Goal: Task Accomplishment & Management: Use online tool/utility

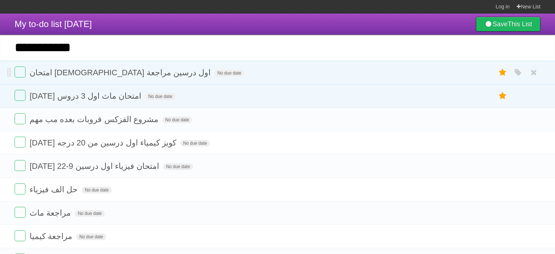
type input "**********"
click input "*********" at bounding box center [0, 0] width 0 height 0
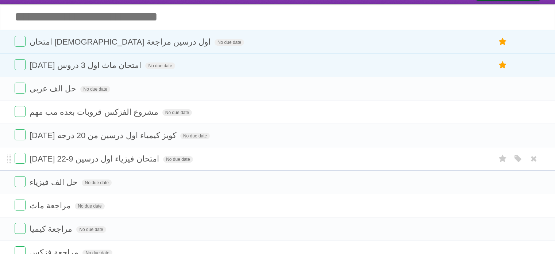
scroll to position [6, 0]
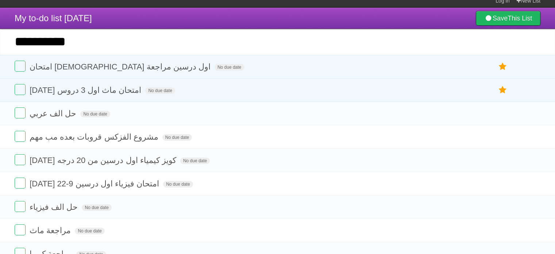
type input "**********"
click input "*********" at bounding box center [0, 0] width 0 height 0
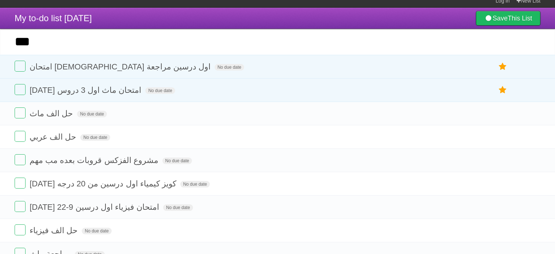
type input "****"
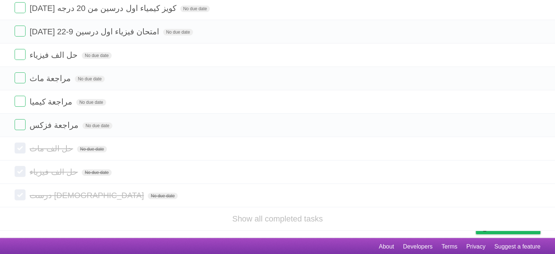
scroll to position [181, 0]
click at [274, 220] on link "Show all completed tasks" at bounding box center [277, 218] width 91 height 9
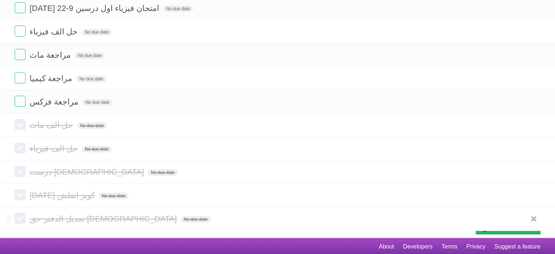
scroll to position [204, 0]
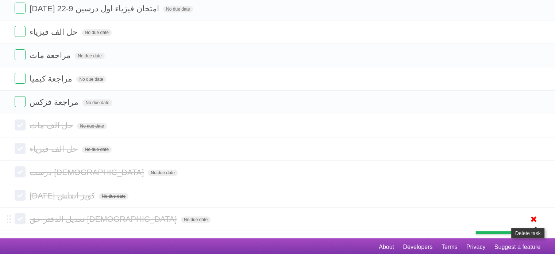
click at [534, 219] on icon at bounding box center [534, 219] width 10 height 12
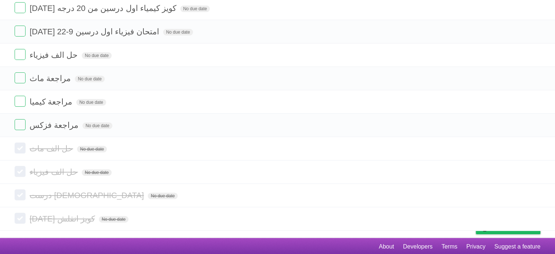
click at [531, 214] on icon at bounding box center [534, 218] width 10 height 12
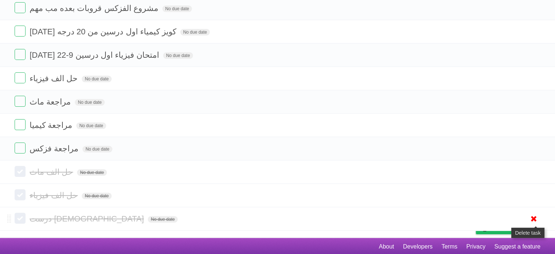
click at [531, 214] on icon at bounding box center [534, 218] width 10 height 12
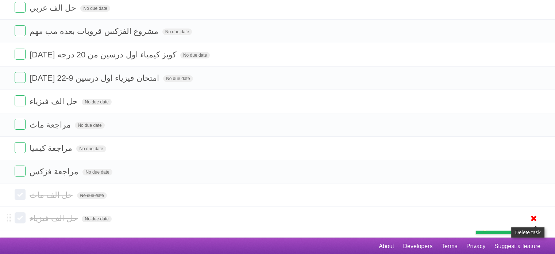
click at [533, 214] on icon at bounding box center [534, 218] width 10 height 12
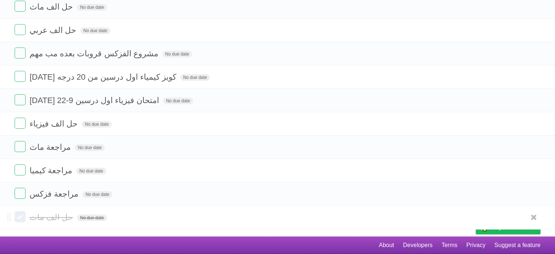
scroll to position [111, 0]
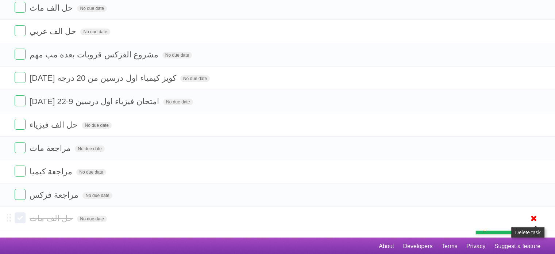
click at [534, 218] on icon at bounding box center [534, 218] width 10 height 12
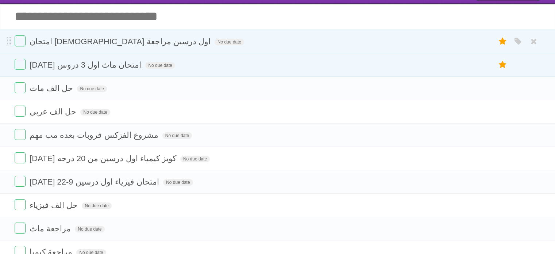
scroll to position [31, 0]
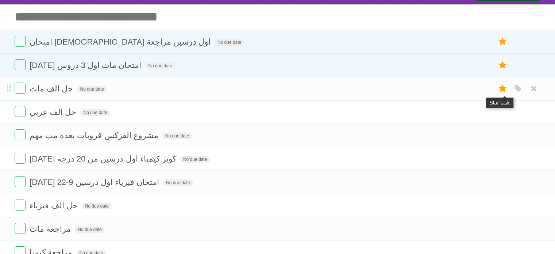
click at [505, 93] on icon at bounding box center [503, 88] width 10 height 12
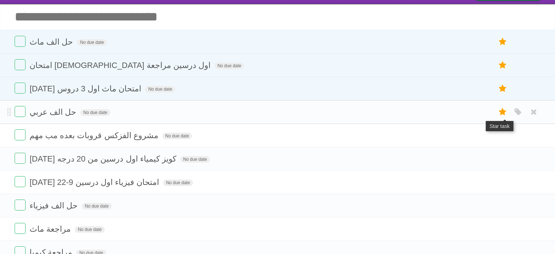
click at [504, 116] on icon at bounding box center [503, 112] width 10 height 12
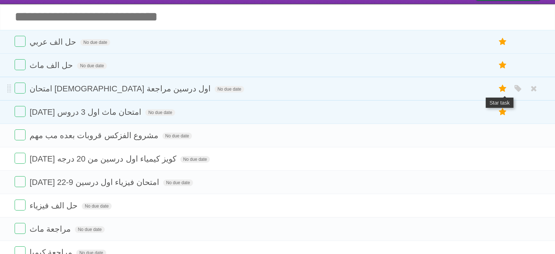
click at [504, 87] on icon at bounding box center [503, 88] width 10 height 12
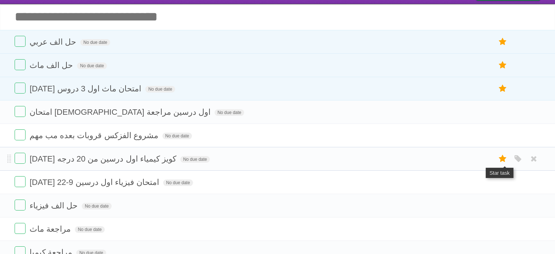
click at [500, 160] on icon at bounding box center [503, 159] width 10 height 12
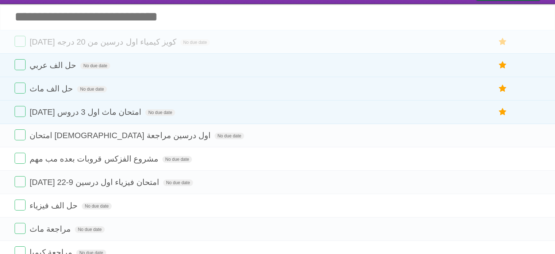
scroll to position [88, 0]
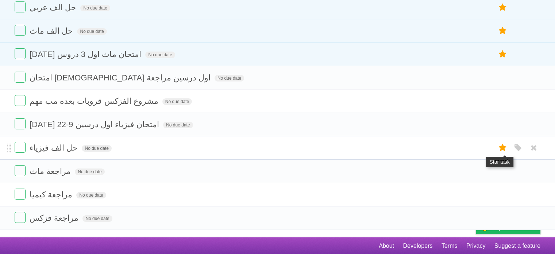
click at [499, 145] on icon at bounding box center [503, 148] width 10 height 12
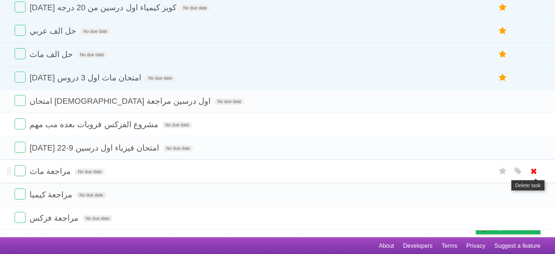
click at [531, 173] on icon at bounding box center [534, 171] width 10 height 12
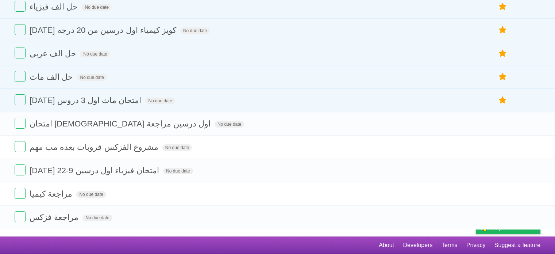
scroll to position [65, 0]
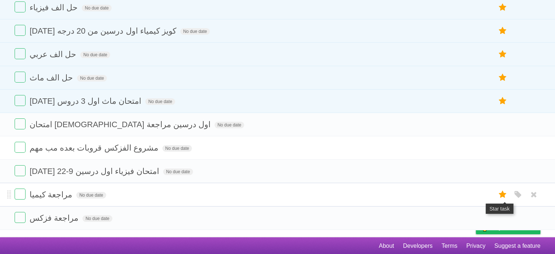
click at [508, 197] on label at bounding box center [503, 194] width 14 height 12
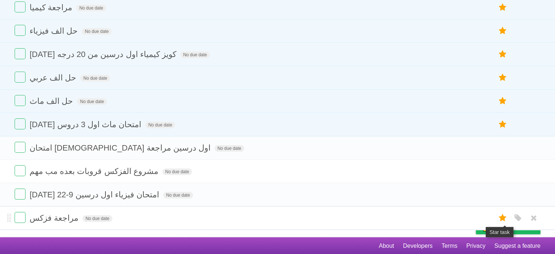
click at [504, 217] on icon at bounding box center [503, 218] width 10 height 12
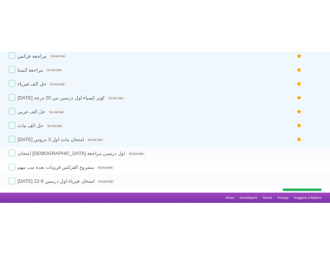
scroll to position [65, 0]
